Goal: Information Seeking & Learning: Learn about a topic

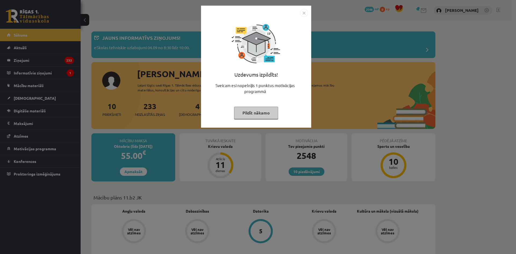
click at [254, 114] on button "Pildīt nākamo" at bounding box center [256, 113] width 44 height 12
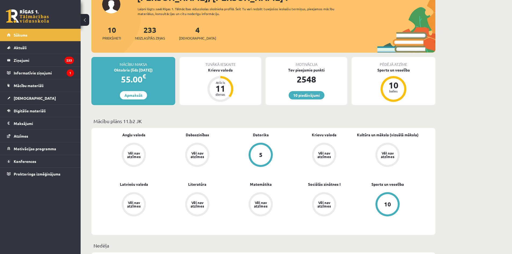
scroll to position [44, 0]
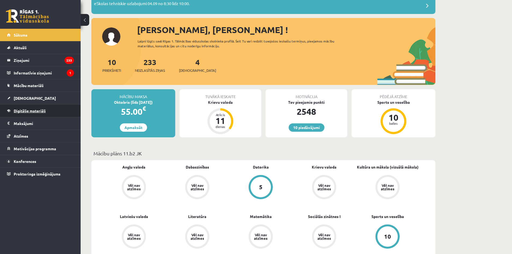
click at [26, 111] on span "Digitālie materiāli" at bounding box center [30, 110] width 32 height 5
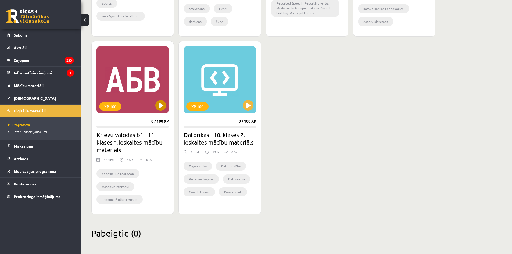
scroll to position [455, 0]
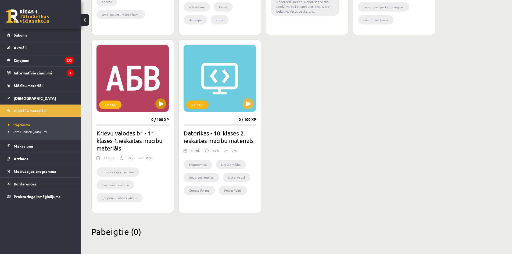
click at [108, 56] on div "XP 100" at bounding box center [133, 78] width 72 height 67
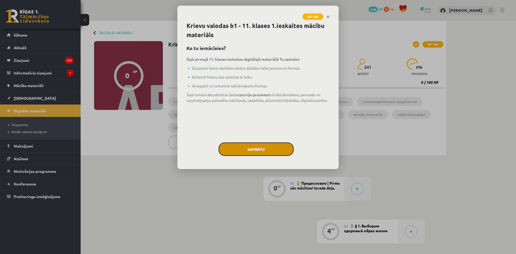
click at [245, 150] on button "Sapratu" at bounding box center [256, 149] width 75 height 13
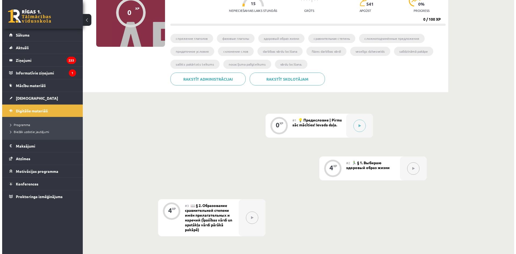
scroll to position [81, 0]
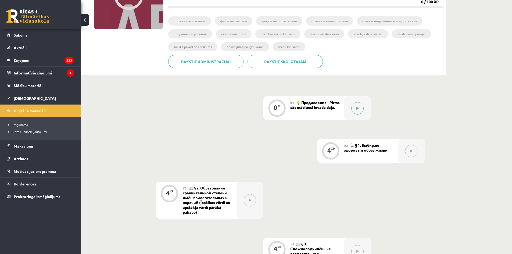
click at [353, 111] on button at bounding box center [357, 108] width 12 height 12
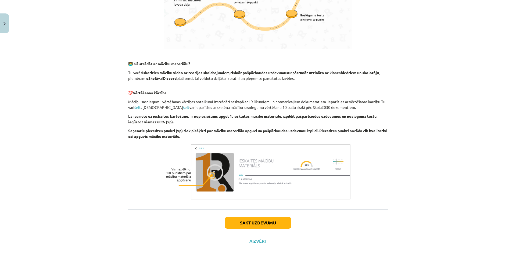
scroll to position [295, 0]
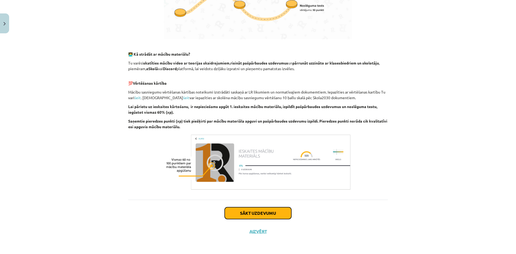
click at [255, 212] on button "Sākt uzdevumu" at bounding box center [258, 213] width 67 height 12
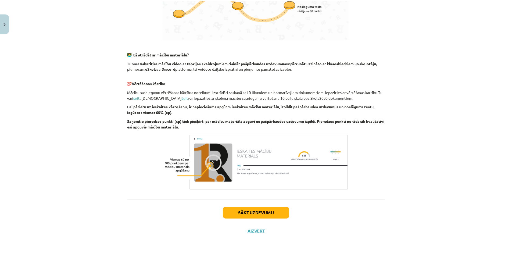
scroll to position [0, 0]
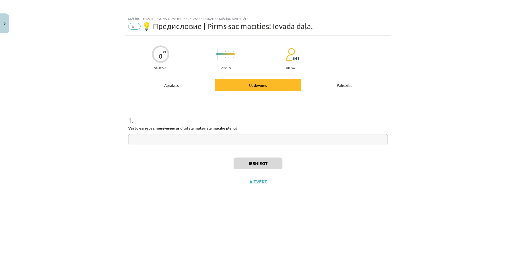
click at [257, 179] on div "Iesniegt Aizvērt" at bounding box center [258, 169] width 260 height 38
click at [257, 179] on button "Aizvērt" at bounding box center [258, 181] width 20 height 5
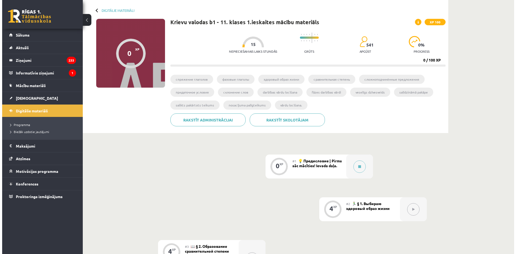
scroll to position [13, 0]
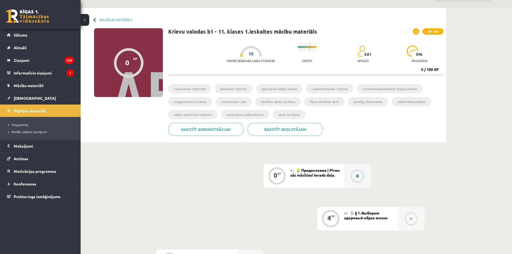
click at [356, 176] on icon at bounding box center [357, 176] width 3 height 3
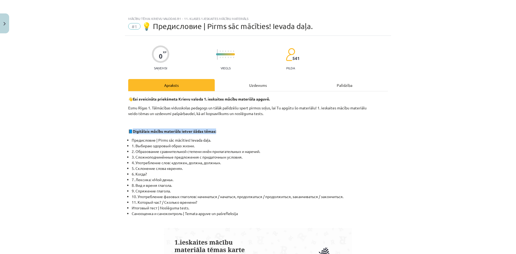
drag, startPoint x: 141, startPoint y: 130, endPoint x: 223, endPoint y: 131, distance: 81.5
click at [223, 131] on p "📘 Digitālais mācību materiāls ietver šādas tēmas:" at bounding box center [258, 132] width 260 height 6
click at [228, 130] on p "📘 Digitālais mācību materiāls ietver šādas tēmas:" at bounding box center [258, 132] width 260 height 6
click at [132, 138] on li "Предисловие | Pirms sāc mācīties! Ievada daļa." at bounding box center [260, 140] width 256 height 6
drag, startPoint x: 133, startPoint y: 144, endPoint x: 194, endPoint y: 146, distance: 61.3
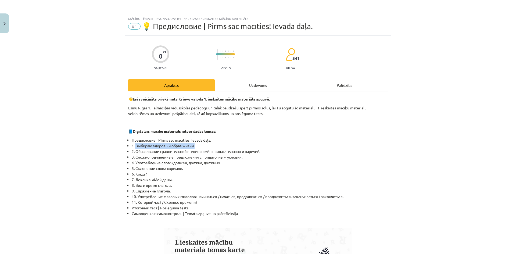
click at [194, 146] on li "1. Выбираю здоровый образ жизни." at bounding box center [260, 146] width 256 height 6
click at [101, 146] on div "Mācību tēma: Krievu valodas b1 - 11. klases 1.ieskaites mācību materiāls #1 💡 П…" at bounding box center [258, 127] width 516 height 254
drag, startPoint x: 135, startPoint y: 152, endPoint x: 188, endPoint y: 152, distance: 53.0
click at [187, 153] on li "2. Образование сравнительной степени имён прилагательных и наречий." at bounding box center [260, 152] width 256 height 6
click at [103, 154] on div "Mācību tēma: Krievu valodas b1 - 11. klases 1.ieskaites mācību materiāls #1 💡 П…" at bounding box center [258, 127] width 516 height 254
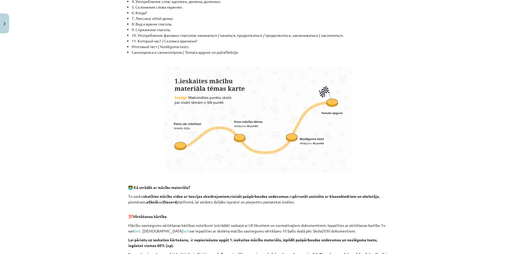
scroll to position [295, 0]
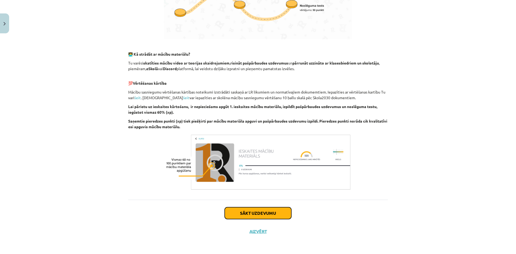
click at [248, 212] on button "Sākt uzdevumu" at bounding box center [258, 213] width 67 height 12
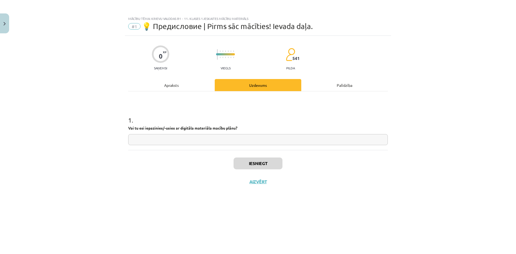
click at [165, 140] on input "text" at bounding box center [258, 139] width 260 height 11
type input "**"
click at [259, 163] on button "Iesniegt" at bounding box center [258, 164] width 49 height 12
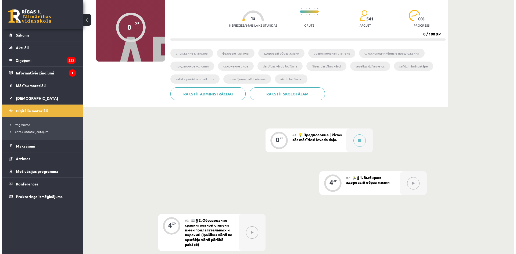
scroll to position [108, 0]
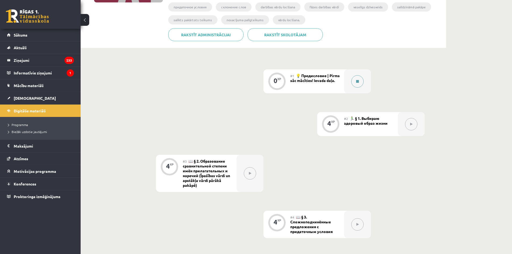
click at [351, 82] on button at bounding box center [357, 81] width 12 height 12
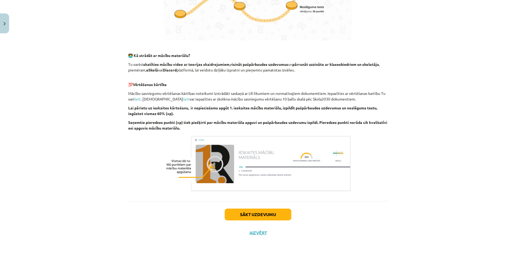
scroll to position [295, 0]
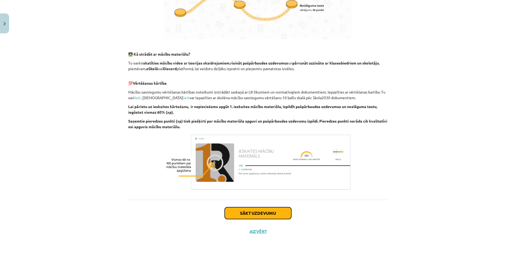
click at [242, 211] on button "Sākt uzdevumu" at bounding box center [258, 213] width 67 height 12
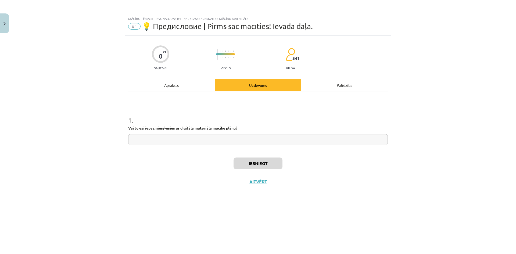
scroll to position [0, 0]
click at [200, 139] on input "text" at bounding box center [258, 139] width 260 height 11
type input "**"
click at [243, 161] on button "Iesniegt" at bounding box center [258, 164] width 49 height 12
click at [249, 187] on button "Nākamā nodarbība" at bounding box center [258, 185] width 53 height 12
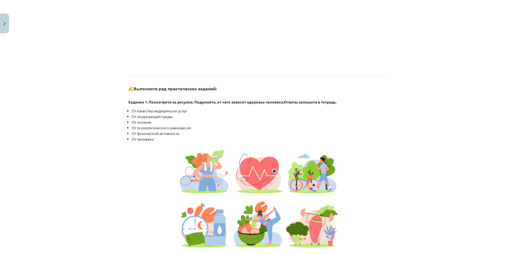
scroll to position [376, 0]
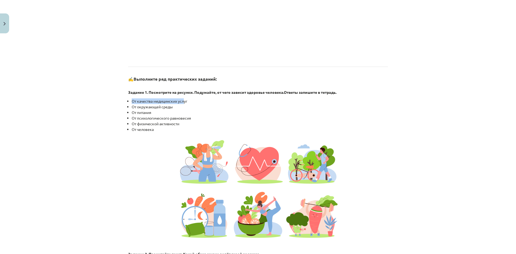
drag, startPoint x: 129, startPoint y: 106, endPoint x: 182, endPoint y: 108, distance: 53.0
click at [182, 108] on ul "От качества медицинских услуг От окружающей среды От питания От психологическог…" at bounding box center [258, 115] width 260 height 34
click at [202, 104] on li "От качества медицинских услуг" at bounding box center [260, 101] width 256 height 6
drag, startPoint x: 140, startPoint y: 99, endPoint x: 333, endPoint y: 93, distance: 193.4
click at [332, 93] on p "Задание 1. Посмотрите на рисунки. Подумайте, от чего зависит здоровье человека.…" at bounding box center [258, 89] width 260 height 11
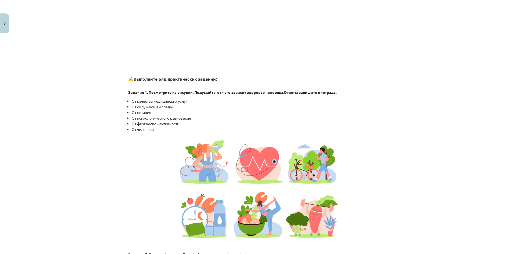
click at [359, 95] on p "Задание 1. Посмотрите на рисунки. Подумайте, от чего зависит здоровье человека.…" at bounding box center [258, 89] width 260 height 11
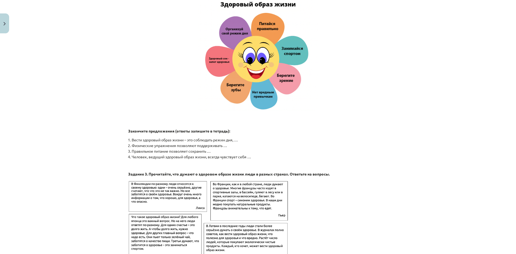
scroll to position [806, 0]
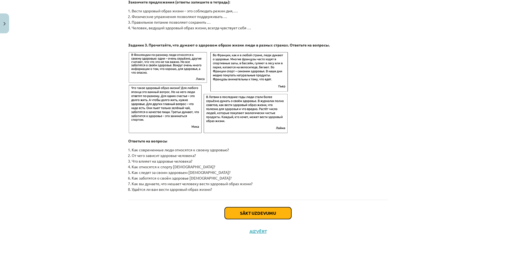
click at [273, 214] on button "Sākt uzdevumu" at bounding box center [258, 213] width 67 height 12
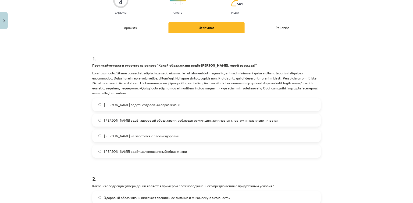
scroll to position [54, 0]
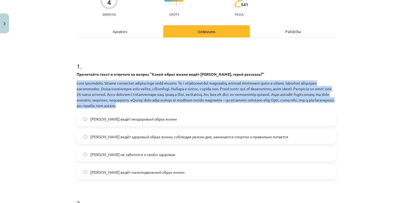
drag, startPoint x: 74, startPoint y: 80, endPoint x: 240, endPoint y: 106, distance: 168.1
click at [240, 106] on div "4 XP Saņemsi Grūts 541 pilda Apraksts Uzdevums Palīdzība 1 . Прочитайте текст и…" at bounding box center [206, 158] width 266 height 352
click at [54, 95] on div "Mācību tēma: Krievu valodas b1 - 11. klases 1.ieskaites mācību materiāls #2 🏃‍♂…" at bounding box center [206, 101] width 413 height 203
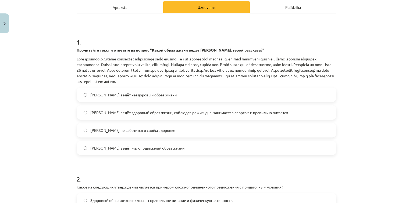
scroll to position [97, 0]
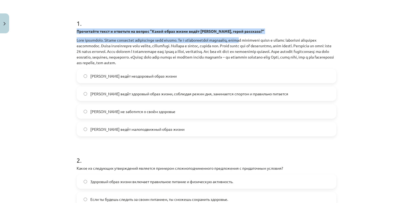
drag, startPoint x: 72, startPoint y: 28, endPoint x: 252, endPoint y: 34, distance: 179.7
click at [252, 34] on div "4 XP Saņemsi Grūts 541 pilda Apraksts Uzdevums Palīdzība 1 . Прочитайте текст и…" at bounding box center [206, 115] width 266 height 352
click at [49, 34] on div "Mācību tēma: Krievu valodas b1 - 11. klases 1.ieskaites mācību materiāls #2 🏃‍♂…" at bounding box center [206, 101] width 413 height 203
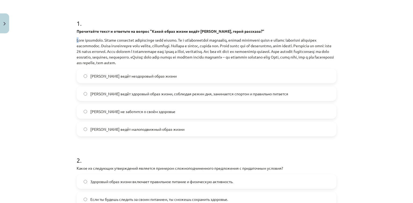
drag, startPoint x: 75, startPoint y: 39, endPoint x: 77, endPoint y: 36, distance: 3.6
click at [77, 36] on div "Прочитайте текст и ответьте на вопрос "Какой образ жизни ведёт Олег, герой расс…" at bounding box center [207, 47] width 260 height 37
click at [57, 44] on div "Mācību tēma: Krievu valodas b1 - 11. klases 1.ieskaites mācību materiāls #2 🏃‍♂…" at bounding box center [206, 101] width 413 height 203
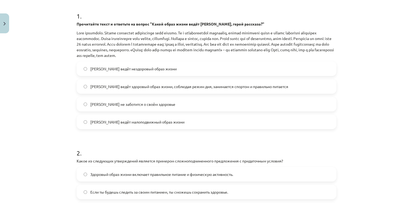
scroll to position [118, 0]
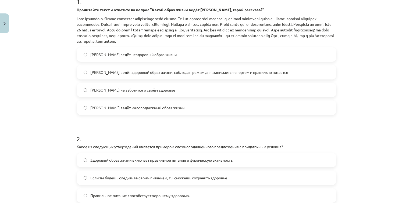
click at [152, 73] on span "Олег ведёт здоровый образ жизни, соблюдая режим дня, занимается спортом и прави…" at bounding box center [189, 73] width 198 height 6
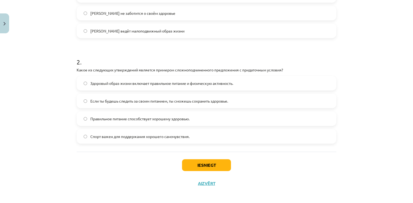
scroll to position [198, 0]
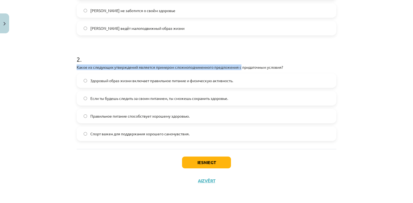
drag, startPoint x: 74, startPoint y: 67, endPoint x: 241, endPoint y: 68, distance: 167.3
click at [241, 68] on div "4 XP Saņemsi Grūts 541 pilda Apraksts Uzdevums Palīdzība 1 . Прочитайте текст и…" at bounding box center [206, 14] width 266 height 352
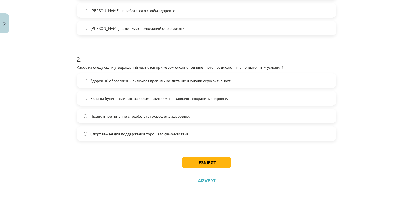
click at [236, 61] on h1 "2 ." at bounding box center [207, 54] width 260 height 17
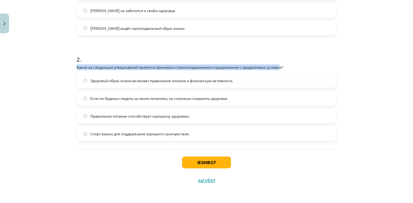
drag, startPoint x: 73, startPoint y: 67, endPoint x: 281, endPoint y: 66, distance: 208.4
click at [281, 66] on div "4 XP Saņemsi Grūts 541 pilda Apraksts Uzdevums Palīdzība 1 . Прочитайте текст и…" at bounding box center [206, 14] width 266 height 352
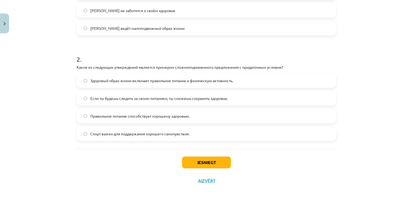
click at [254, 56] on h1 "2 ." at bounding box center [207, 54] width 260 height 17
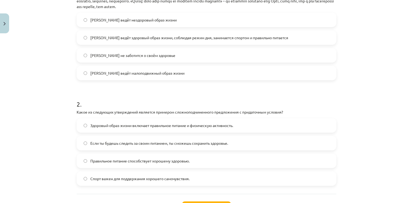
scroll to position [155, 0]
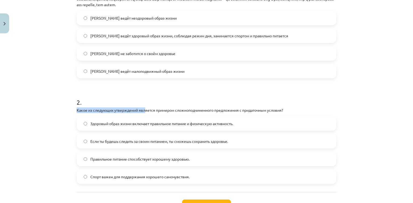
drag, startPoint x: 76, startPoint y: 109, endPoint x: 150, endPoint y: 113, distance: 74.0
click at [145, 113] on p "Какое из следующих утверждений является примером сложноподчиненного предложения…" at bounding box center [207, 111] width 260 height 6
click at [155, 113] on div "2 . Какое из следующих утверждений является примером сложноподчиненного предлож…" at bounding box center [207, 136] width 260 height 95
click at [156, 102] on h1 "2 ." at bounding box center [207, 97] width 260 height 17
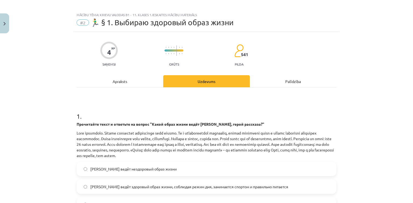
scroll to position [0, 0]
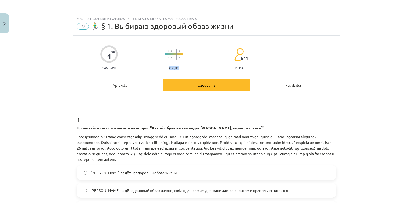
drag, startPoint x: 161, startPoint y: 66, endPoint x: 184, endPoint y: 69, distance: 24.0
click at [184, 69] on div "4 XP Saņemsi Grūts 541 pilda" at bounding box center [207, 56] width 260 height 28
click at [148, 43] on div "4 XP Saņemsi Grūts 541 pilda" at bounding box center [207, 56] width 260 height 28
drag, startPoint x: 168, startPoint y: 68, endPoint x: 180, endPoint y: 67, distance: 11.9
click at [226, 61] on div "4 XP Saņemsi Grūts 541 pilda" at bounding box center [207, 56] width 260 height 28
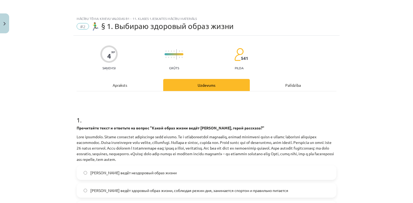
click at [159, 49] on div "4 XP Saņemsi Grūts 541 pilda" at bounding box center [207, 56] width 260 height 28
drag, startPoint x: 165, startPoint y: 66, endPoint x: 194, endPoint y: 69, distance: 28.6
click at [193, 69] on div "4 XP Saņemsi Grūts 541 pilda" at bounding box center [207, 56] width 260 height 28
click at [193, 59] on div "4 XP Saņemsi Grūts 541 pilda" at bounding box center [207, 56] width 260 height 28
drag, startPoint x: 105, startPoint y: 55, endPoint x: 125, endPoint y: 52, distance: 19.9
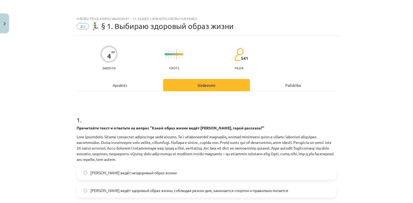
click at [125, 52] on div "4 XP Saņemsi Grūts 541 pilda" at bounding box center [207, 56] width 260 height 28
click at [98, 47] on div "4 XP Saņemsi Grūts 541 pilda" at bounding box center [207, 56] width 260 height 28
drag, startPoint x: 109, startPoint y: 52, endPoint x: 113, endPoint y: 53, distance: 5.1
click at [113, 53] on div at bounding box center [108, 53] width 17 height 17
click at [82, 48] on div "4 XP Saņemsi Grūts 541 pilda" at bounding box center [207, 56] width 260 height 28
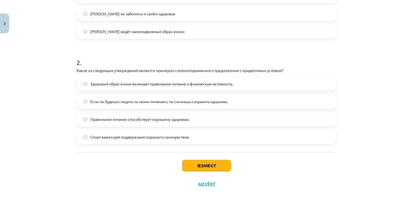
scroll to position [198, 0]
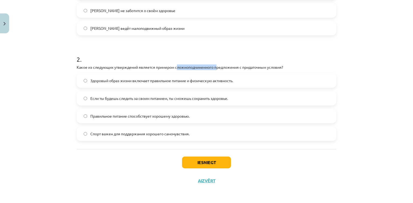
drag, startPoint x: 175, startPoint y: 67, endPoint x: 219, endPoint y: 66, distance: 44.1
click at [218, 66] on p "Какое из следующих утверждений является примером сложноподчиненного предложения…" at bounding box center [207, 68] width 260 height 6
click at [128, 82] on span "Здоровый образ жизни включает правильное питание и физическую активность." at bounding box center [161, 81] width 143 height 6
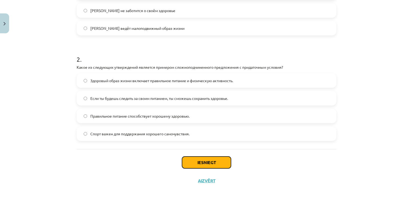
click at [219, 157] on button "Iesniegt" at bounding box center [206, 163] width 49 height 12
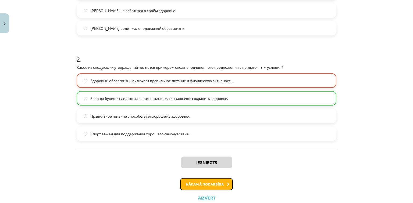
click at [216, 178] on button "Nākamā nodarbība" at bounding box center [206, 184] width 53 height 12
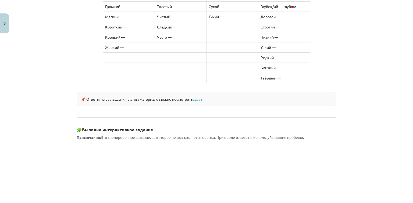
scroll to position [478, 0]
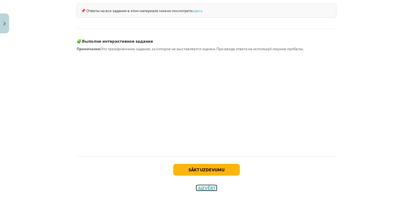
click at [202, 186] on button "Aizvērt" at bounding box center [206, 188] width 20 height 5
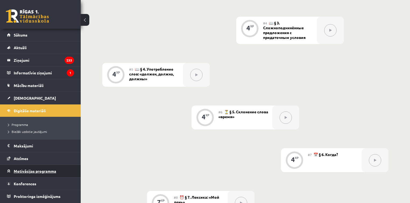
scroll to position [387, 0]
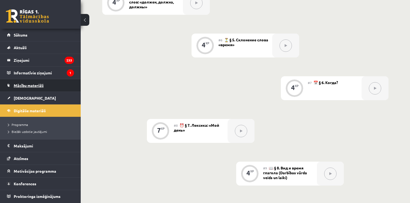
click at [28, 83] on link "Mācību materiāli" at bounding box center [40, 85] width 67 height 12
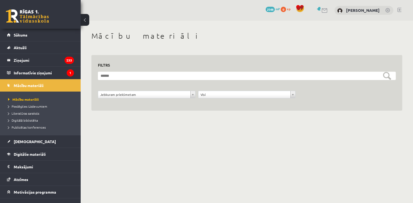
click at [323, 113] on div "**********" at bounding box center [247, 77] width 332 height 113
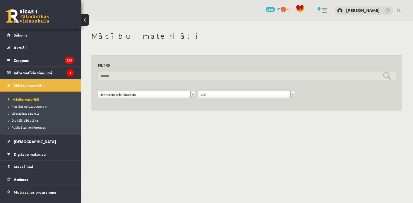
click at [123, 76] on input "text" at bounding box center [247, 76] width 298 height 8
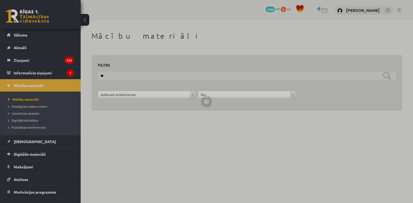
type input "**"
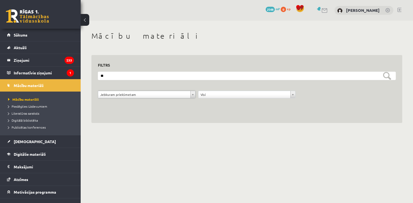
click at [198, 43] on div "**********" at bounding box center [247, 77] width 332 height 113
click at [16, 48] on span "Aktuāli" at bounding box center [20, 47] width 13 height 5
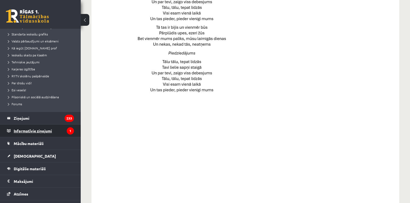
scroll to position [65, 0]
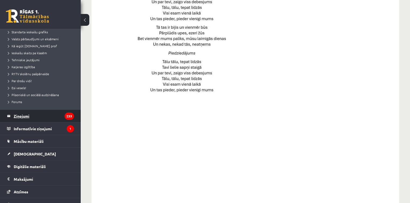
click at [29, 116] on legend "Ziņojumi 233" at bounding box center [44, 116] width 60 height 12
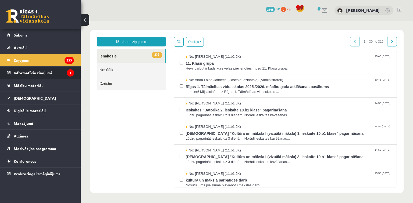
click at [44, 75] on legend "Informatīvie ziņojumi 1" at bounding box center [44, 73] width 60 height 12
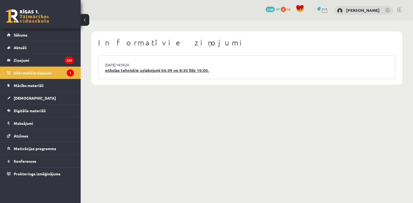
click at [176, 70] on link "eSkolas tehniskie uzlabojumi 04.09 no 8:30 līdz 10:00." at bounding box center [246, 70] width 283 height 6
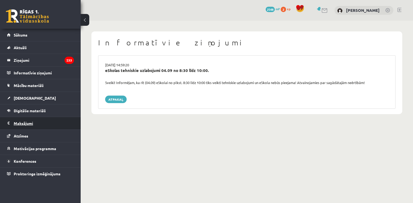
click at [27, 120] on legend "Maksājumi 0" at bounding box center [44, 123] width 60 height 12
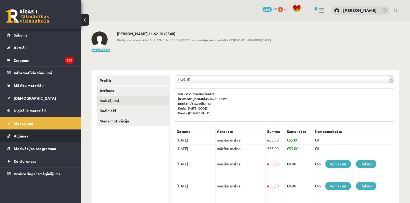
click at [19, 136] on span "Atzīmes" at bounding box center [21, 136] width 15 height 5
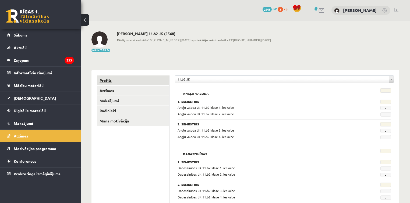
click at [126, 82] on link "Profils" at bounding box center [133, 81] width 72 height 10
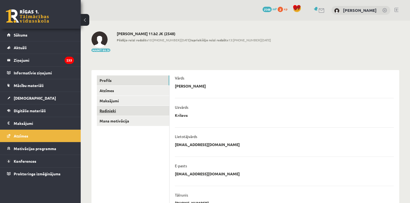
click at [112, 113] on link "Radinieki" at bounding box center [133, 111] width 72 height 10
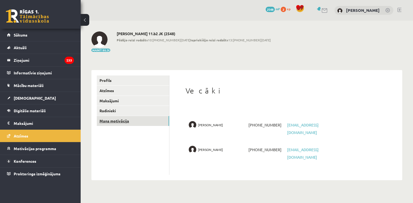
click at [131, 122] on link "Mana motivācija" at bounding box center [133, 121] width 72 height 10
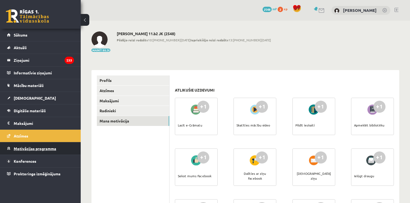
click at [26, 149] on span "Motivācijas programma" at bounding box center [35, 148] width 42 height 5
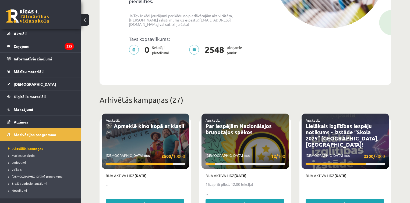
scroll to position [12, 0]
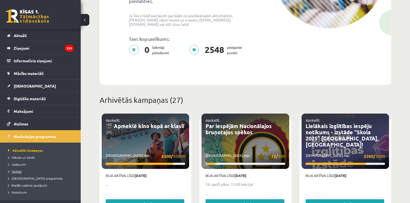
click at [18, 171] on span "Veikals" at bounding box center [14, 171] width 13 height 4
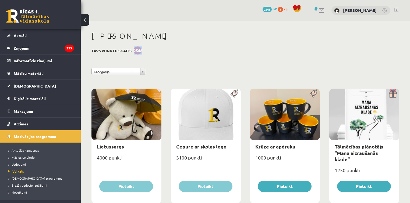
drag, startPoint x: 134, startPoint y: 50, endPoint x: 143, endPoint y: 51, distance: 9.7
drag, startPoint x: 178, startPoint y: 52, endPoint x: 178, endPoint y: 48, distance: 4.3
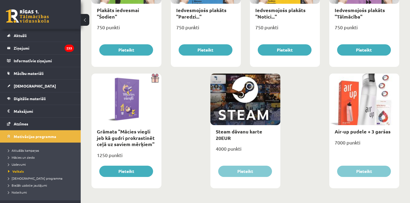
scroll to position [623, 0]
drag, startPoint x: 216, startPoint y: 149, endPoint x: 226, endPoint y: 149, distance: 10.2
click at [226, 149] on div "4000 punkti" at bounding box center [245, 150] width 70 height 13
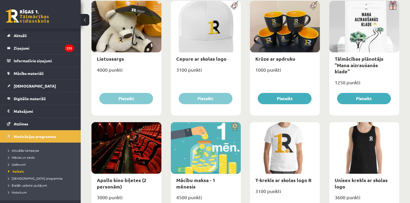
scroll to position [0, 0]
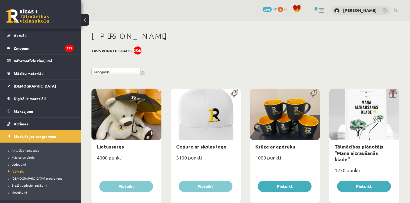
drag, startPoint x: 132, startPoint y: 50, endPoint x: 156, endPoint y: 54, distance: 24.3
drag, startPoint x: 145, startPoint y: 51, endPoint x: 139, endPoint y: 51, distance: 6.7
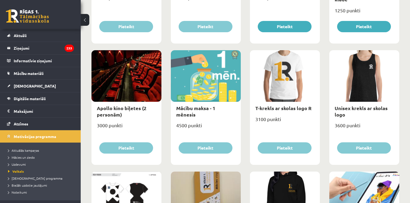
scroll to position [150, 0]
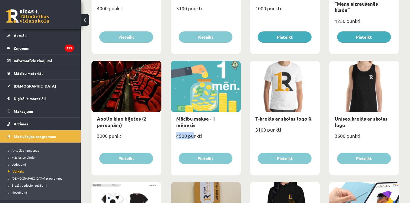
drag, startPoint x: 175, startPoint y: 130, endPoint x: 194, endPoint y: 132, distance: 19.0
click at [194, 132] on div "4500 punkti" at bounding box center [206, 137] width 70 height 13
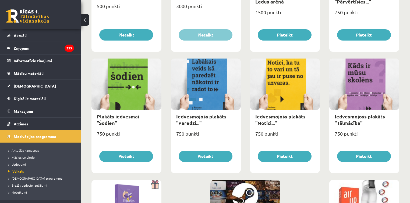
scroll to position [623, 0]
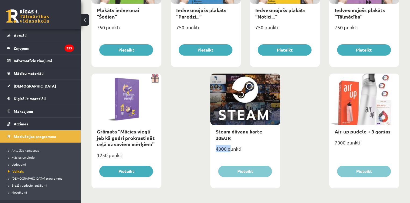
drag, startPoint x: 215, startPoint y: 151, endPoint x: 230, endPoint y: 146, distance: 15.2
click at [231, 147] on div "4000 punkti" at bounding box center [245, 150] width 70 height 13
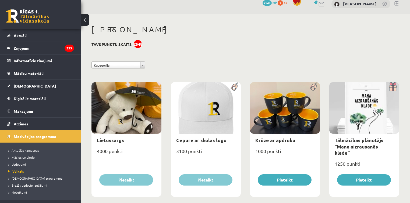
scroll to position [0, 0]
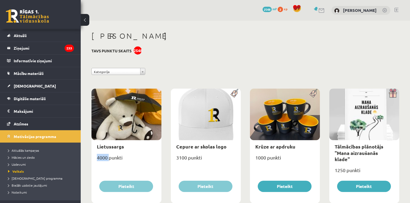
drag, startPoint x: 99, startPoint y: 157, endPoint x: 110, endPoint y: 157, distance: 10.8
click at [110, 157] on div "4000 punkti" at bounding box center [126, 159] width 70 height 13
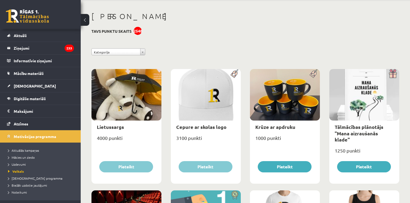
scroll to position [22, 0]
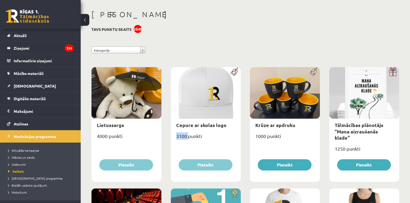
drag, startPoint x: 175, startPoint y: 136, endPoint x: 189, endPoint y: 134, distance: 13.3
click at [189, 134] on div "3100 punkti" at bounding box center [206, 138] width 70 height 13
drag, startPoint x: 255, startPoint y: 136, endPoint x: 271, endPoint y: 134, distance: 15.7
click at [271, 134] on div "1000 punkti" at bounding box center [285, 138] width 70 height 13
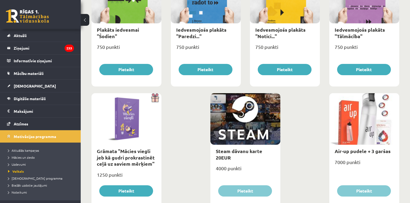
scroll to position [601, 0]
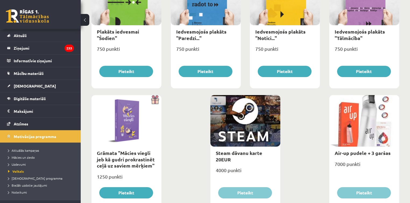
drag, startPoint x: 195, startPoint y: 158, endPoint x: 188, endPoint y: 165, distance: 10.1
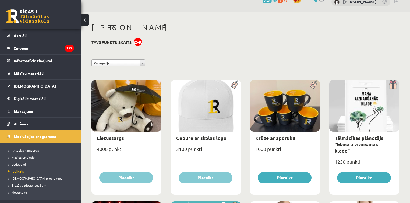
scroll to position [0, 0]
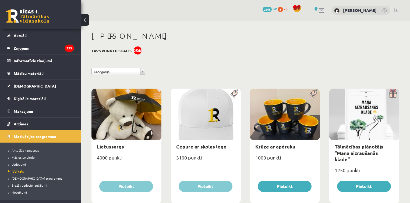
drag, startPoint x: 134, startPoint y: 51, endPoint x: 150, endPoint y: 50, distance: 16.4
click at [21, 151] on span "Aktuālās kampaņas" at bounding box center [23, 150] width 31 height 4
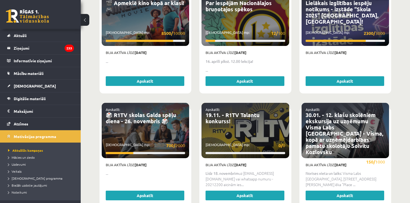
scroll to position [344, 0]
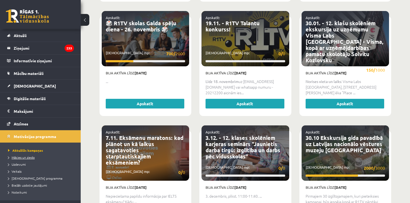
click at [18, 157] on span "Mācies un ziedo" at bounding box center [21, 157] width 27 height 4
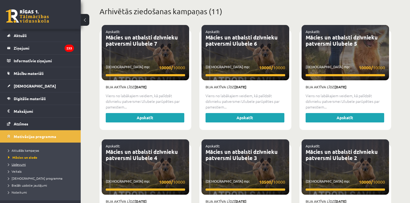
click at [17, 164] on span "Uzdevumi" at bounding box center [17, 164] width 18 height 4
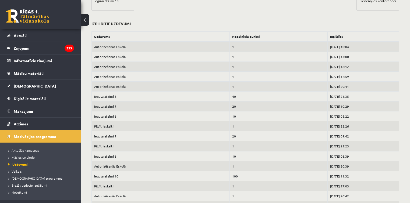
scroll to position [258, 0]
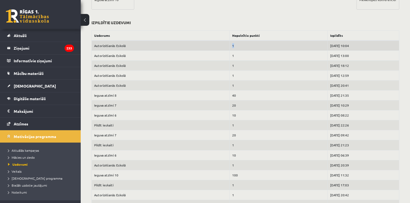
drag, startPoint x: 212, startPoint y: 45, endPoint x: 223, endPoint y: 45, distance: 11.0
click at [223, 45] on tr "Autorizēšanās Eskolā 1 2025-09-05 10:04" at bounding box center [245, 46] width 307 height 10
click at [248, 46] on td "1" at bounding box center [279, 46] width 98 height 10
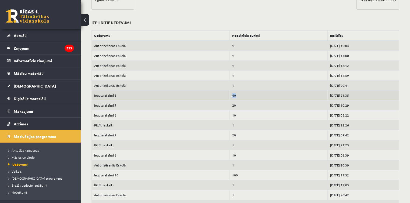
drag, startPoint x: 219, startPoint y: 93, endPoint x: 194, endPoint y: 95, distance: 24.6
click at [194, 95] on tr "Ieguva atzīmi 8 40 2025-05-24 21:35" at bounding box center [245, 96] width 307 height 10
click at [230, 94] on td "40" at bounding box center [279, 96] width 98 height 10
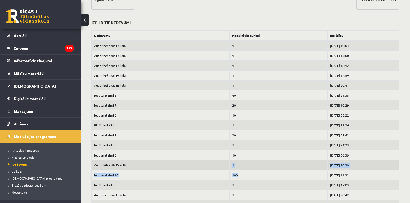
drag, startPoint x: 219, startPoint y: 173, endPoint x: 176, endPoint y: 167, distance: 43.2
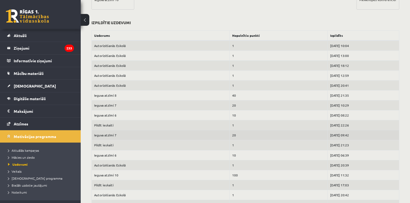
click at [184, 131] on td "Ieguva atzīmi 7" at bounding box center [161, 135] width 138 height 10
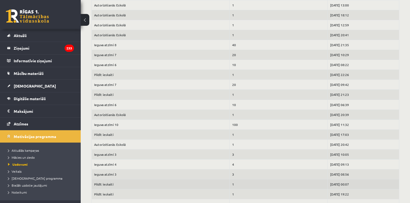
scroll to position [301, 0]
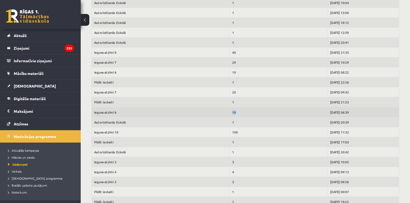
drag, startPoint x: 222, startPoint y: 113, endPoint x: 200, endPoint y: 112, distance: 22.1
click at [200, 112] on tr "Ieguva atzīmi 6 10 2025-05-14 06:39" at bounding box center [245, 112] width 307 height 10
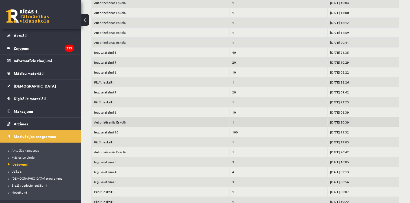
click at [195, 118] on td "Autorizēšanās Eskolā" at bounding box center [161, 122] width 138 height 10
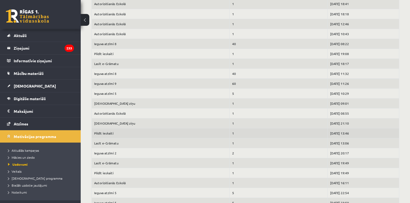
scroll to position [1678, 0]
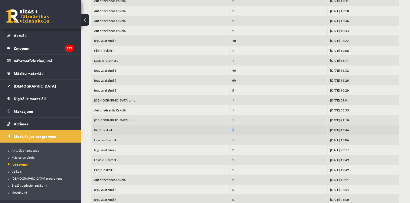
drag, startPoint x: 230, startPoint y: 120, endPoint x: 161, endPoint y: 118, distance: 69.4
click at [167, 125] on tr "Pildīt ieskaiti 1 2024-05-11 13:46" at bounding box center [245, 130] width 307 height 10
click at [140, 125] on td "Pildīt ieskaiti" at bounding box center [161, 130] width 138 height 10
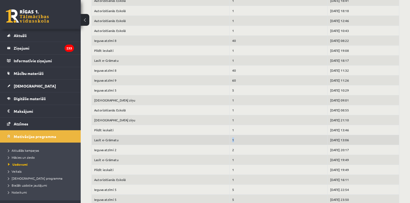
drag, startPoint x: 189, startPoint y: 130, endPoint x: 169, endPoint y: 129, distance: 20.5
click at [173, 135] on tr "Lasīt e-Grāmatu 1 2024-05-11 13:06" at bounding box center [245, 140] width 307 height 10
click at [237, 95] on td "1" at bounding box center [279, 100] width 98 height 10
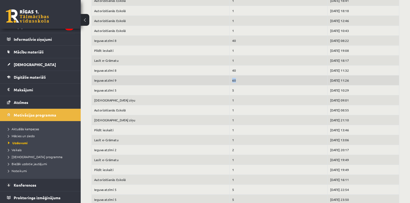
drag, startPoint x: 209, startPoint y: 72, endPoint x: 237, endPoint y: 71, distance: 28.0
click at [236, 75] on td "60" at bounding box center [279, 80] width 98 height 10
click at [230, 75] on td "60" at bounding box center [279, 80] width 98 height 10
click at [134, 75] on td "Ieguva atzīmi 9" at bounding box center [161, 80] width 138 height 10
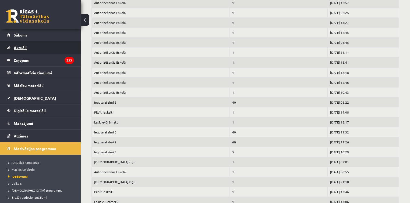
scroll to position [1592, 0]
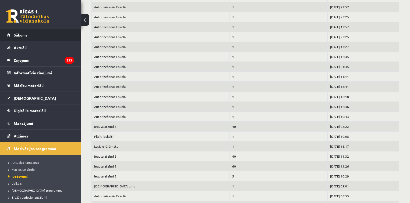
click at [23, 35] on span "Sākums" at bounding box center [21, 35] width 14 height 5
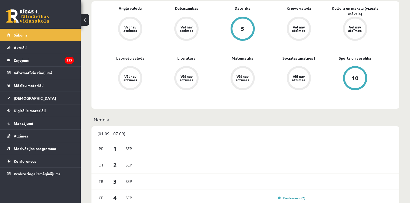
scroll to position [86, 0]
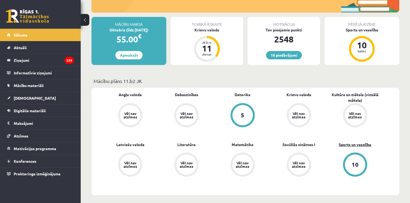
drag, startPoint x: 385, startPoint y: 154, endPoint x: 338, endPoint y: 147, distance: 47.9
click at [338, 147] on div "Angļu valoda Vēl nav atzīmes Dabaszinības Vēl nav atzīmes [GEOGRAPHIC_DATA] 5 K…" at bounding box center [245, 142] width 308 height 108
click at [332, 130] on div "Angļu valoda Vēl nav atzīmes Dabaszinības Vēl nav atzīmes [GEOGRAPHIC_DATA] 5 K…" at bounding box center [242, 141] width 281 height 99
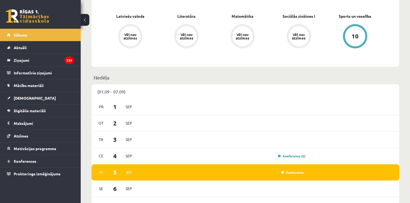
scroll to position [172, 0]
